Goal: Task Accomplishment & Management: Manage account settings

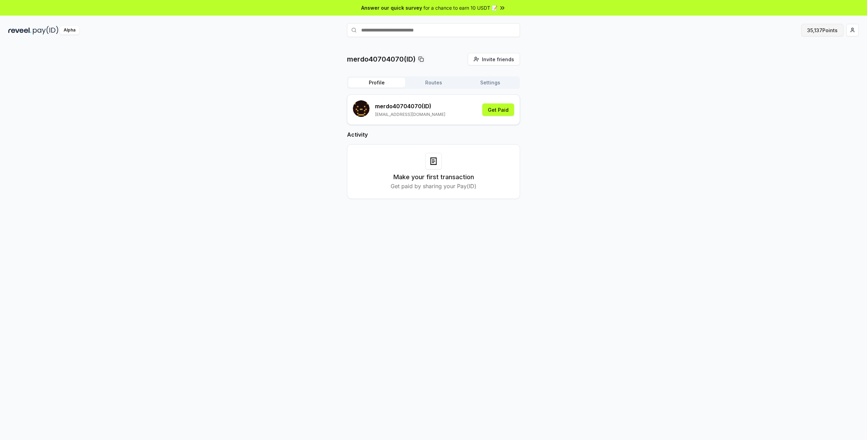
click at [823, 31] on button "35,137 Points" at bounding box center [822, 30] width 42 height 12
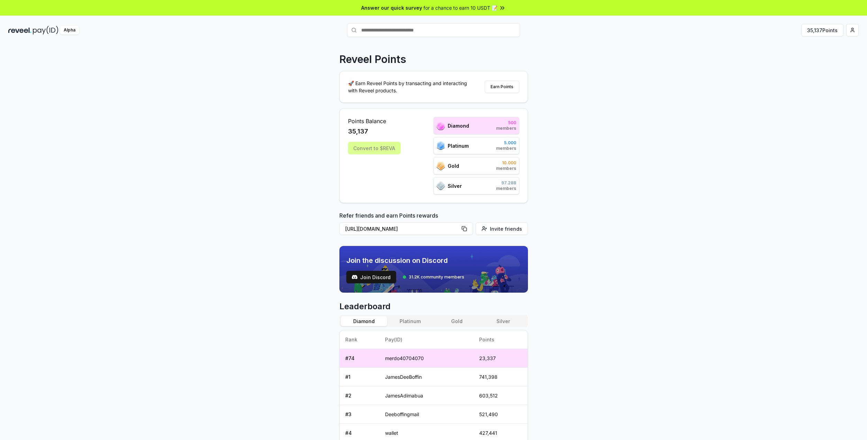
click at [376, 120] on span "Points Balance" at bounding box center [374, 121] width 53 height 8
drag, startPoint x: 376, startPoint y: 120, endPoint x: 396, endPoint y: 122, distance: 20.5
click at [376, 120] on span "Points Balance" at bounding box center [374, 121] width 53 height 8
click at [396, 122] on span "Points Balance" at bounding box center [374, 121] width 53 height 8
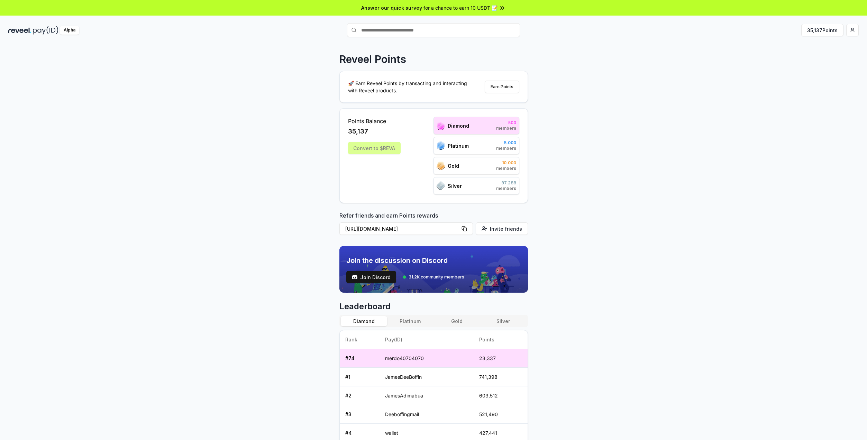
click at [461, 127] on span "Diamond" at bounding box center [458, 125] width 21 height 7
click at [402, 115] on div "Points Balance 35,137 Convert to $[PERSON_NAME] 500 members Platinum 5.000 memb…" at bounding box center [433, 155] width 188 height 95
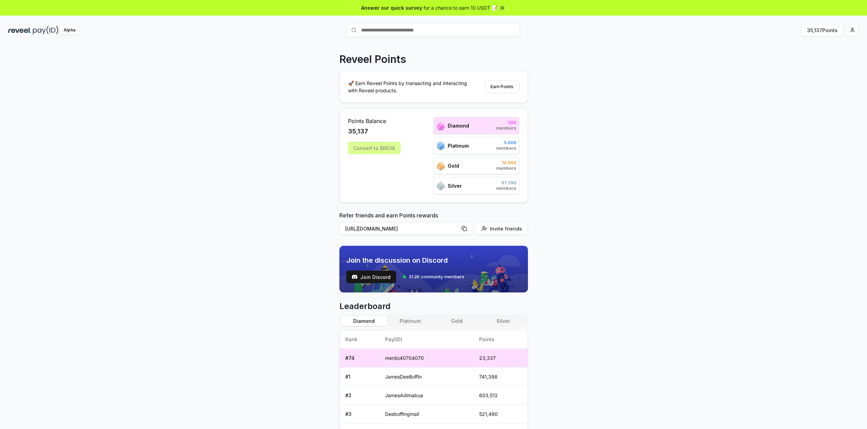
click at [421, 358] on td "merdo40704070" at bounding box center [426, 358] width 94 height 19
click at [583, 335] on div "Reveel Points 🚀 Earn Reveel Points by transacting and interacting with Reveel p…" at bounding box center [433, 244] width 867 height 410
click at [820, 98] on div "Reveel Points 🚀 Earn Reveel Points by transacting and interacting with Reveel p…" at bounding box center [433, 244] width 867 height 410
